Goal: Task Accomplishment & Management: Use online tool/utility

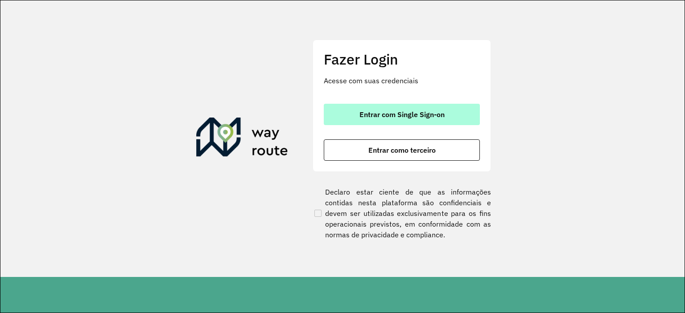
click at [387, 115] on span "Entrar com Single Sign-on" at bounding box center [401, 114] width 85 height 7
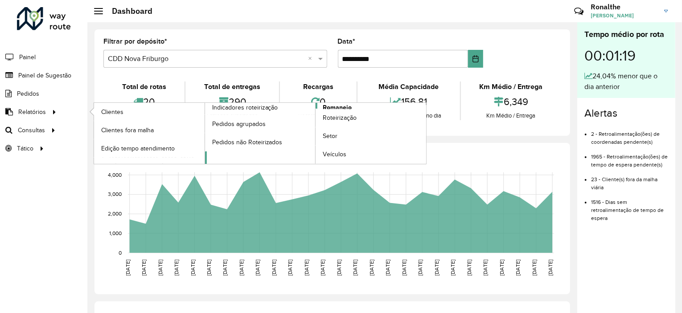
click at [331, 104] on span "Romaneio" at bounding box center [337, 107] width 29 height 9
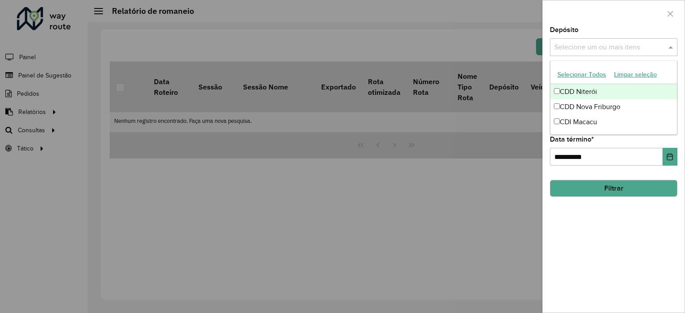
click at [638, 51] on input "text" at bounding box center [609, 47] width 114 height 11
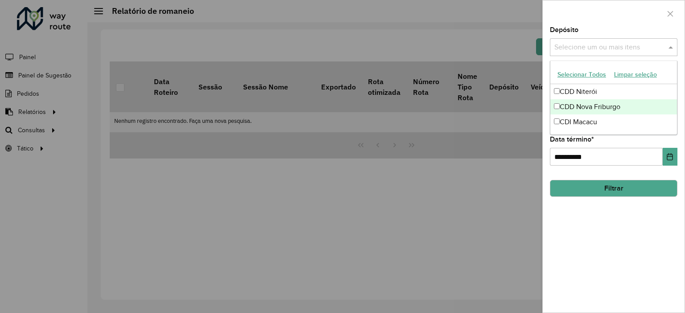
click at [585, 105] on div "CDD Nova Friburgo" at bounding box center [613, 106] width 127 height 15
click at [50, 128] on div at bounding box center [342, 156] width 685 height 313
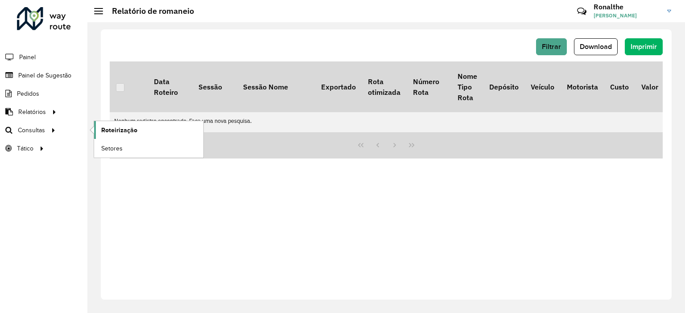
click at [127, 126] on span "Roteirização" at bounding box center [119, 130] width 36 height 9
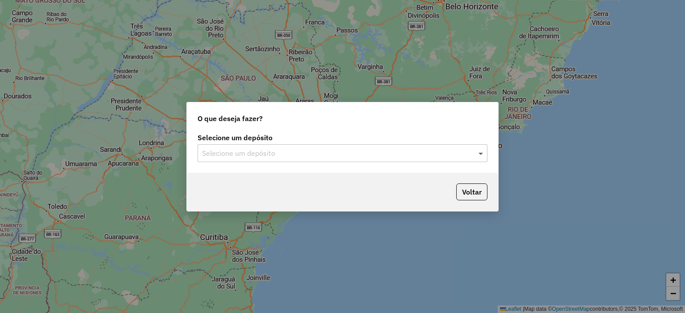
click at [476, 153] on span at bounding box center [481, 153] width 11 height 11
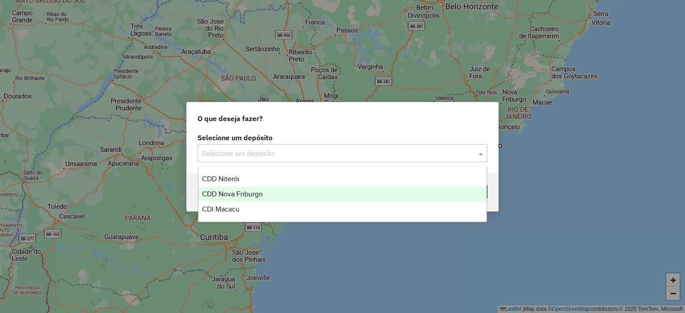
click at [337, 198] on div "CDD Nova Friburgo" at bounding box center [342, 194] width 288 height 15
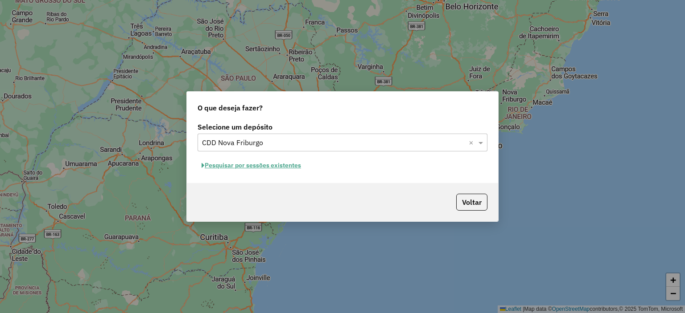
click at [287, 161] on button "Pesquisar por sessões existentes" at bounding box center [250, 166] width 107 height 14
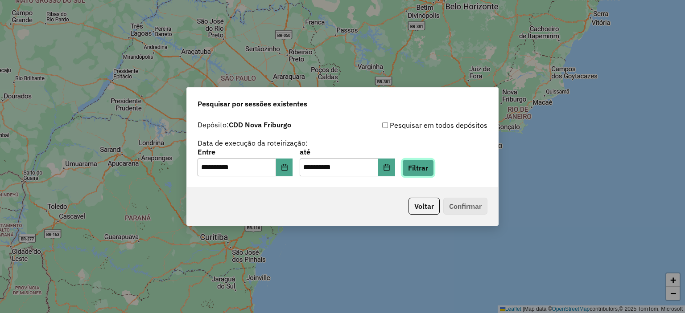
click at [423, 169] on button "Filtrar" at bounding box center [418, 168] width 32 height 17
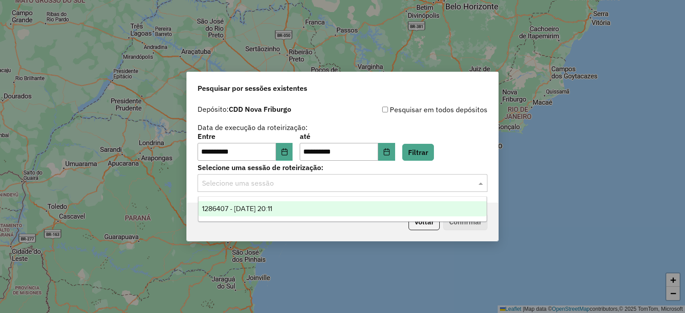
click at [410, 187] on input "text" at bounding box center [333, 183] width 263 height 11
click at [339, 208] on div "1286407 - 01/10/2025 20:11" at bounding box center [342, 208] width 288 height 15
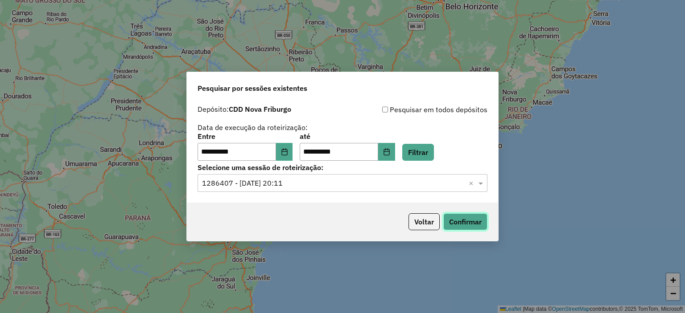
click at [464, 221] on button "Confirmar" at bounding box center [465, 222] width 44 height 17
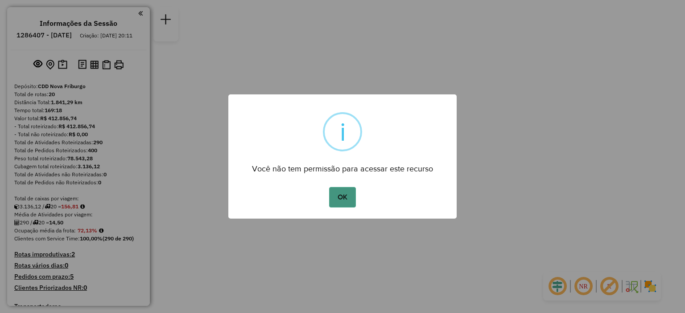
click at [346, 201] on button "OK" at bounding box center [342, 197] width 26 height 21
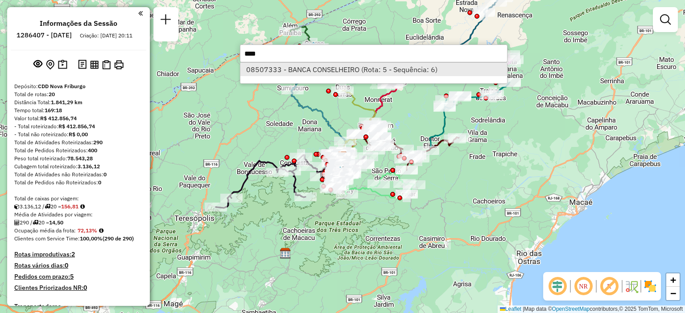
type input "****"
click at [351, 73] on li "08507333 - BANCA CONSELHEIRO (Rota: 5 - Sequência: 6)" at bounding box center [373, 69] width 267 height 13
select select "**********"
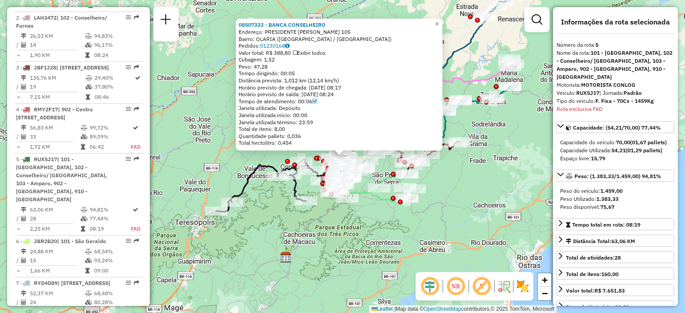
scroll to position [568, 0]
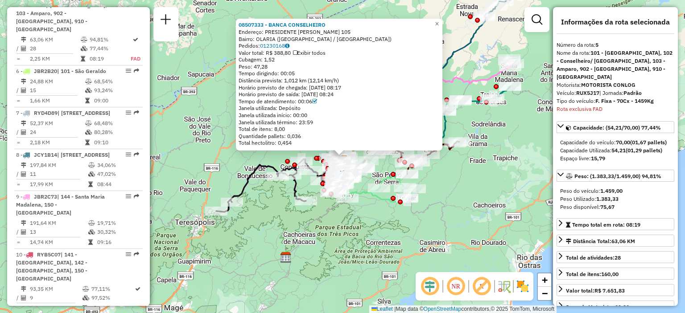
click at [363, 107] on div "Janela utilizada: Depósito" at bounding box center [338, 108] width 201 height 7
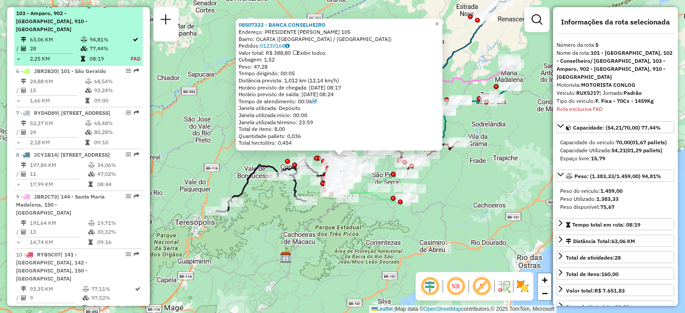
drag, startPoint x: 69, startPoint y: 27, endPoint x: 62, endPoint y: 45, distance: 19.4
click at [62, 44] on td "63,06 KM" at bounding box center [54, 39] width 51 height 9
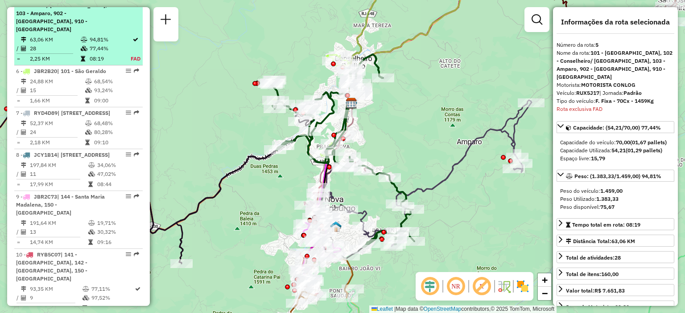
click at [71, 17] on span "| 101 - São Geraldo, 102 - Conselheiro/ Furnas, 103 - Amparo, 902 - Centro Nova…" at bounding box center [61, 9] width 91 height 47
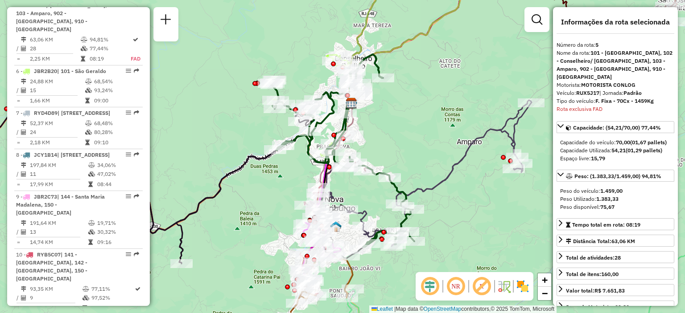
click at [461, 167] on icon at bounding box center [425, 173] width 214 height 146
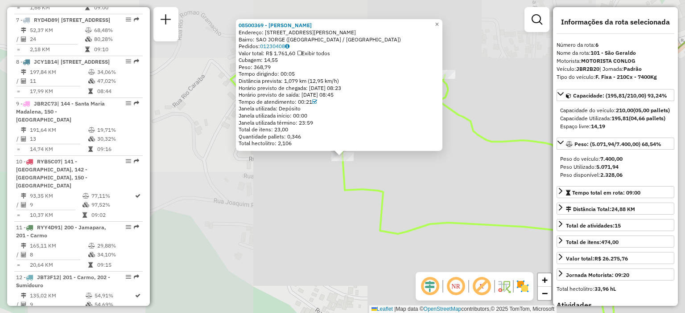
scroll to position [633, 0]
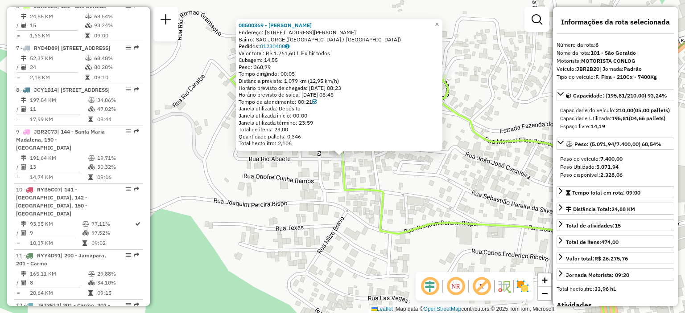
click at [360, 189] on icon at bounding box center [457, 198] width 454 height 293
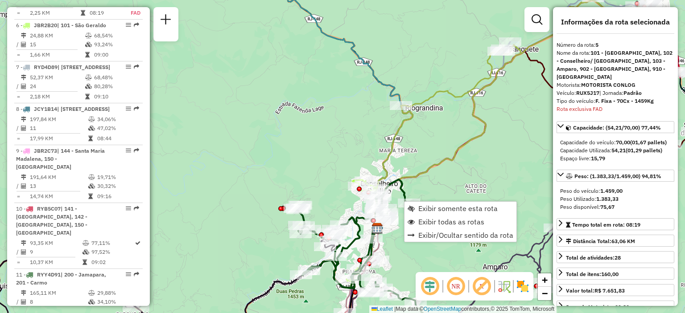
scroll to position [568, 0]
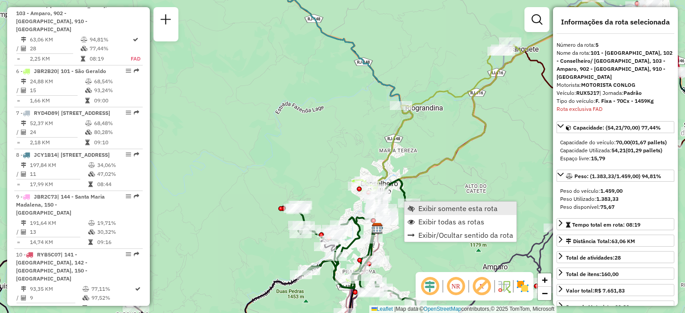
click at [424, 212] on span "Exibir somente esta rota" at bounding box center [457, 208] width 79 height 7
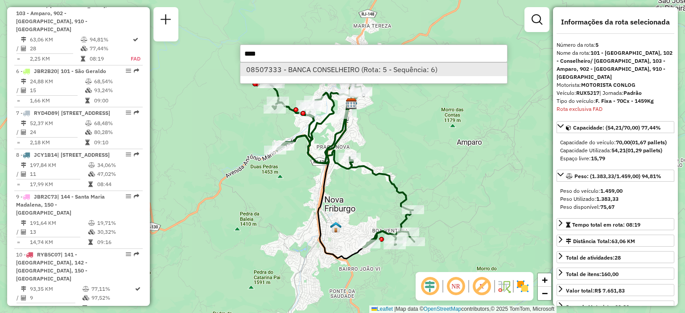
type input "****"
click at [366, 66] on li "08507333 - BANCA CONSELHEIRO (Rota: 5 - Sequência: 6)" at bounding box center [373, 69] width 267 height 13
